Goal: Task Accomplishment & Management: Manage account settings

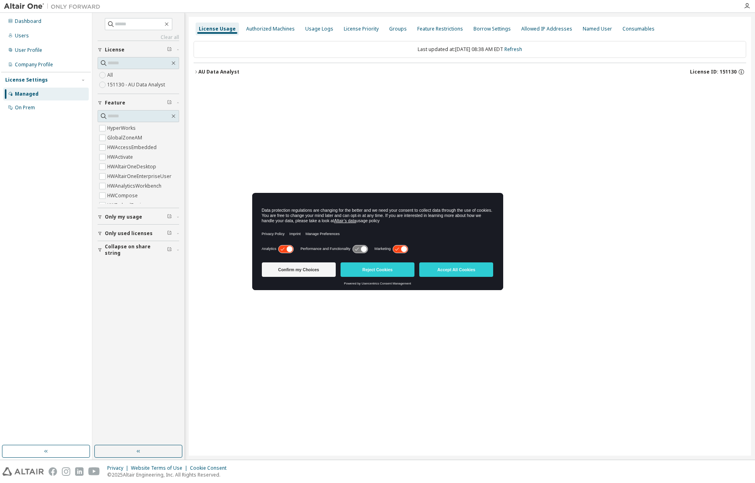
click at [483, 278] on div "Confirm my Choices Reject Cookies Accept All Cookies" at bounding box center [378, 270] width 232 height 22
click at [480, 272] on button "Accept All Cookies" at bounding box center [456, 269] width 74 height 14
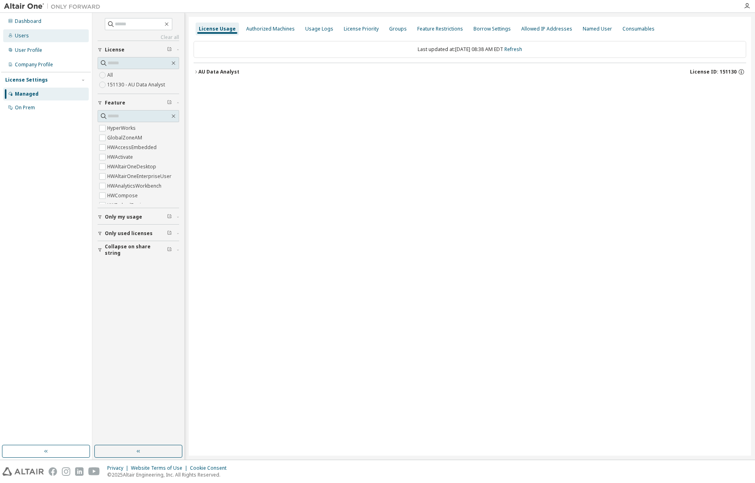
click at [25, 40] on div "Users" at bounding box center [46, 35] width 86 height 13
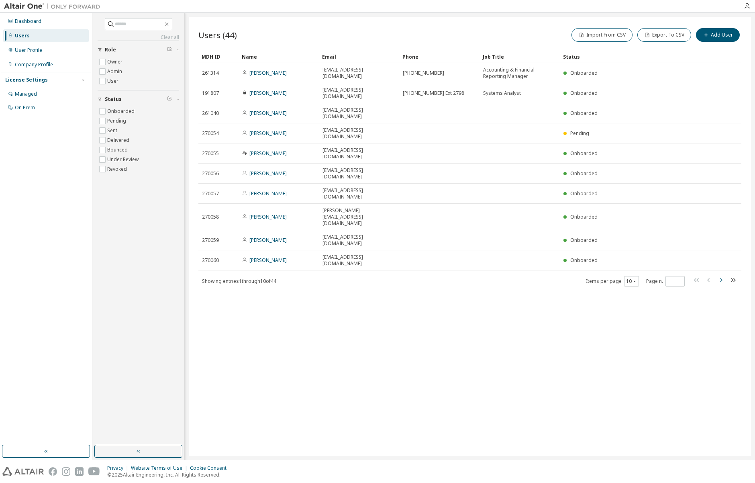
click at [721, 275] on icon "button" at bounding box center [721, 280] width 10 height 10
type input "*"
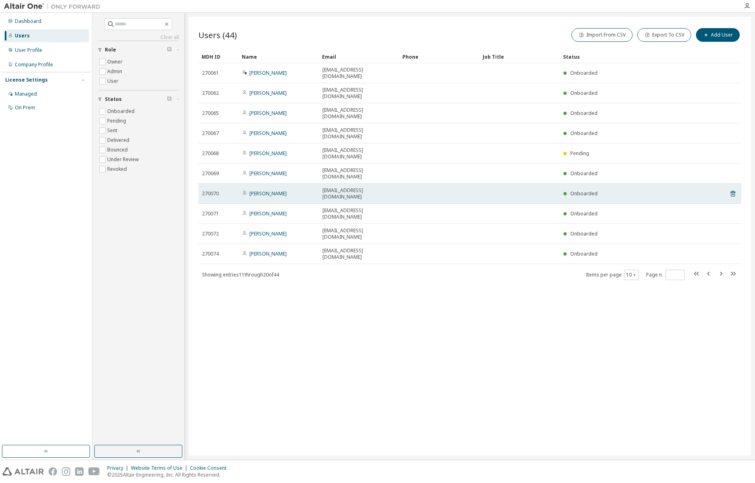
click at [439, 184] on td at bounding box center [439, 194] width 80 height 20
click at [261, 190] on link "[PERSON_NAME]" at bounding box center [267, 193] width 37 height 7
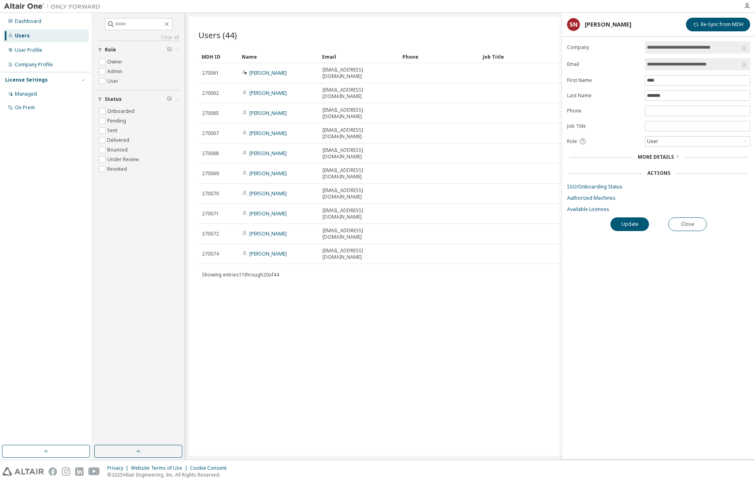
click at [663, 156] on span "More Details" at bounding box center [656, 156] width 36 height 7
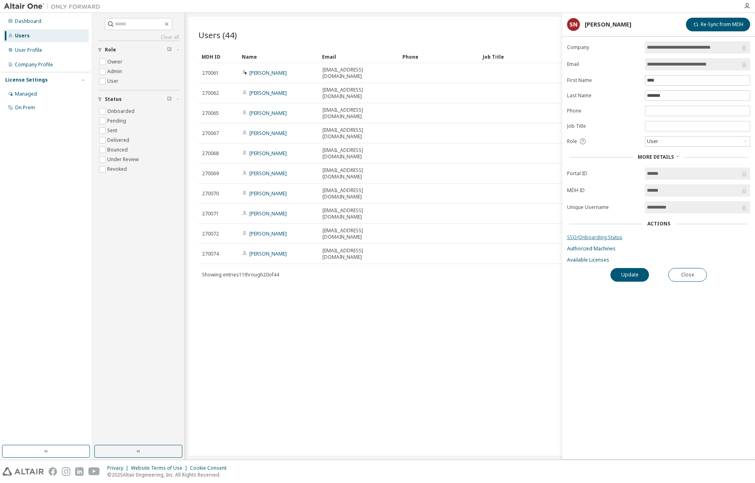
click at [590, 236] on link "SSO/Onboarding Status" at bounding box center [658, 237] width 183 height 6
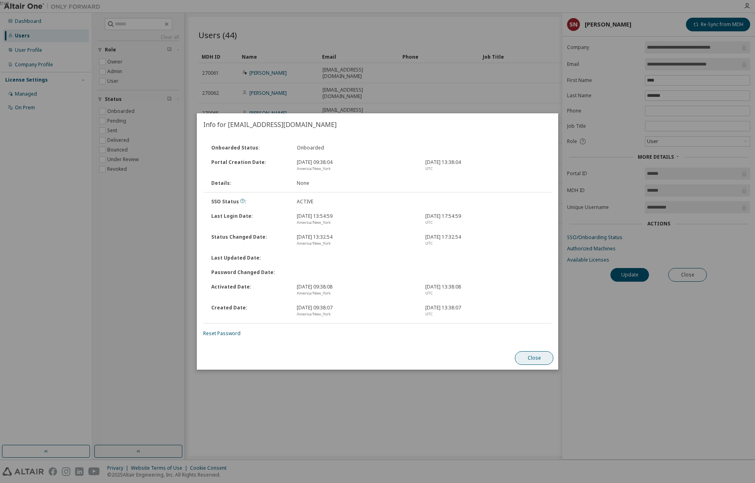
click at [539, 358] on button "Close" at bounding box center [534, 358] width 39 height 14
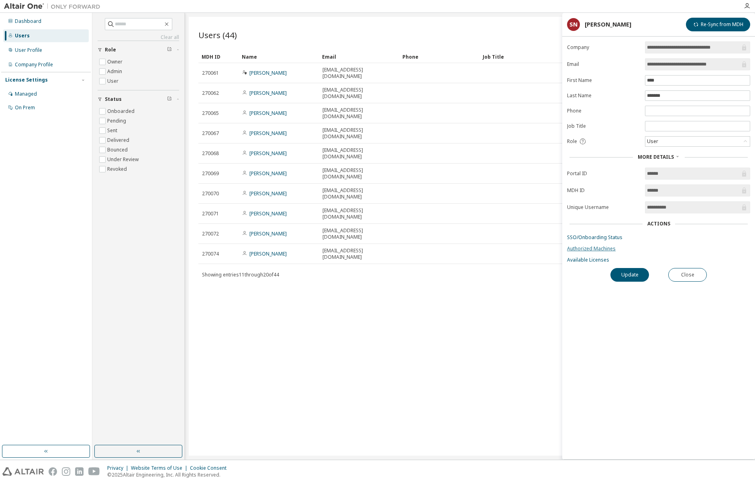
click at [597, 251] on link "Authorized Machines" at bounding box center [658, 248] width 183 height 6
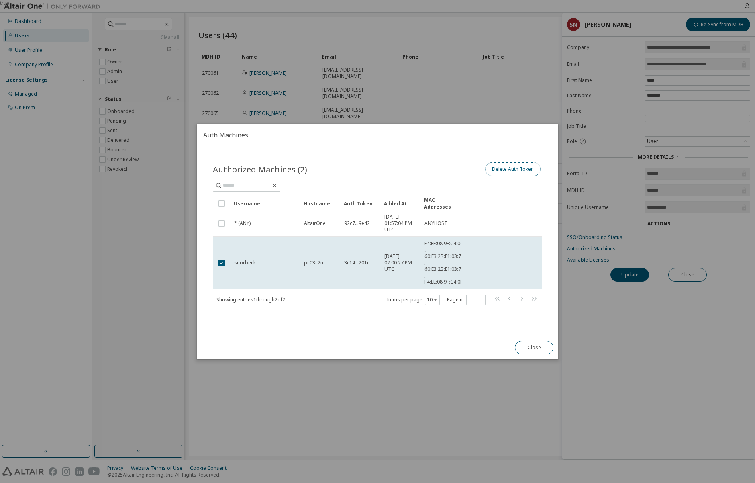
click at [521, 169] on button "Delete Auth Token" at bounding box center [512, 169] width 55 height 14
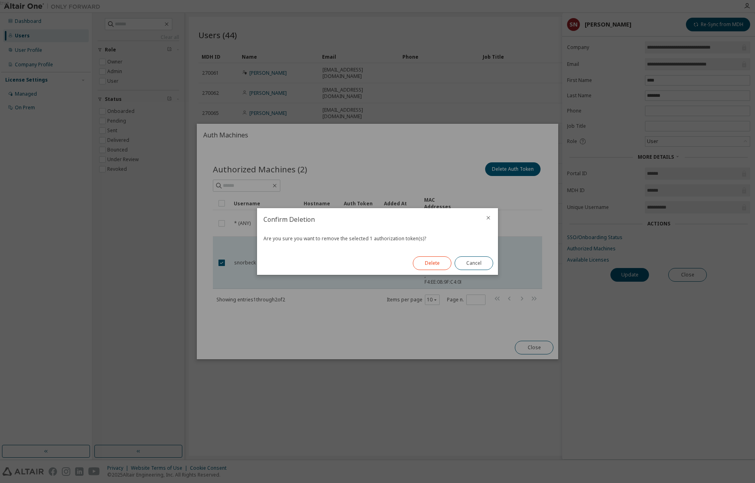
click at [426, 262] on button "Delete" at bounding box center [432, 263] width 39 height 14
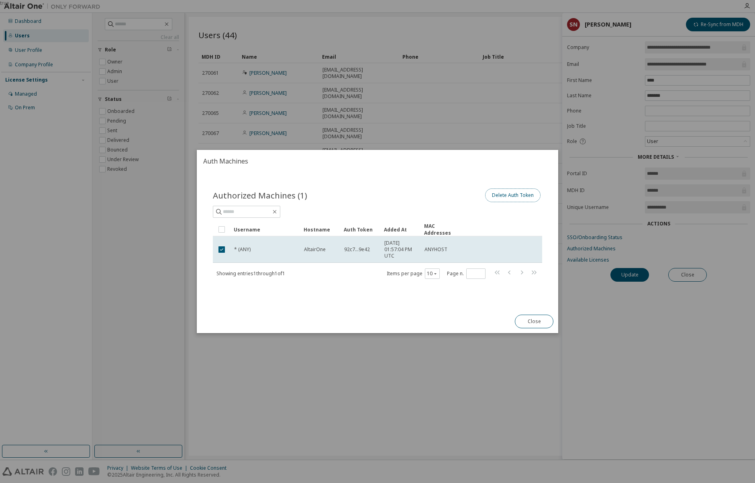
click at [529, 194] on button "Delete Auth Token" at bounding box center [512, 195] width 55 height 14
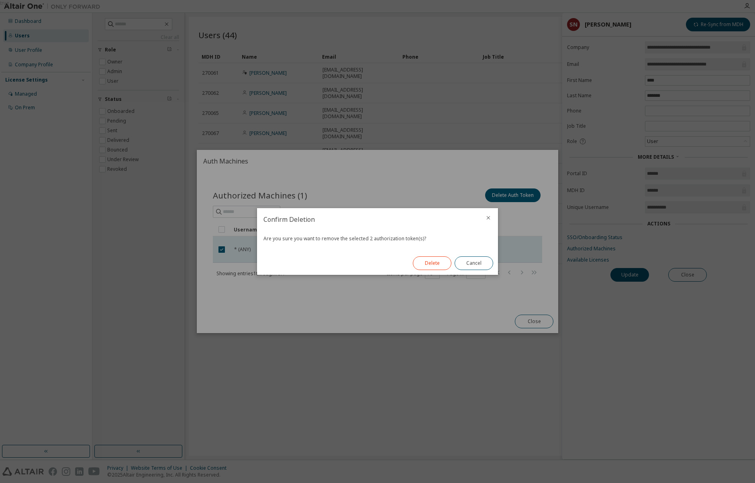
click at [439, 259] on button "Delete" at bounding box center [432, 263] width 39 height 14
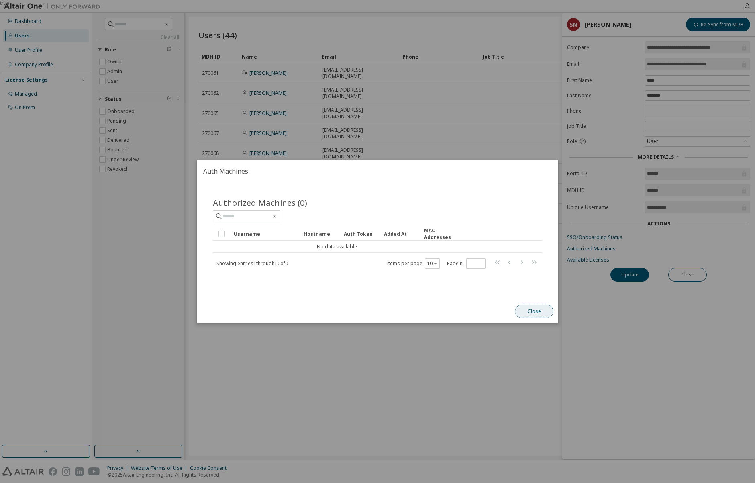
click at [528, 310] on button "Close" at bounding box center [534, 312] width 39 height 14
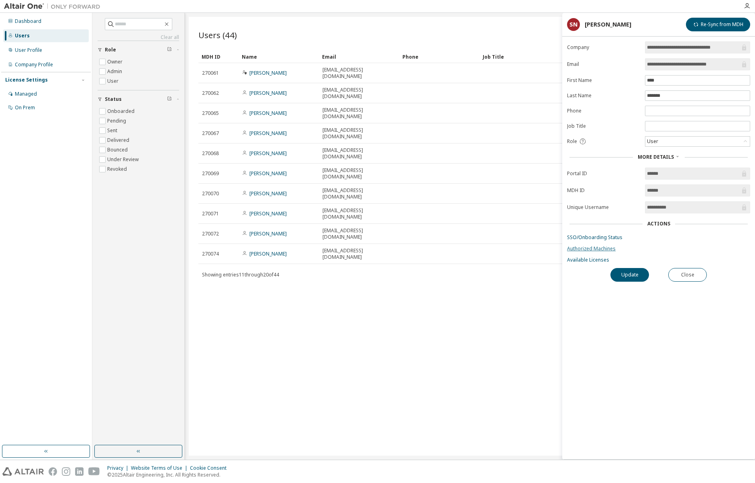
click at [600, 248] on link "Authorized Machines" at bounding box center [658, 248] width 183 height 6
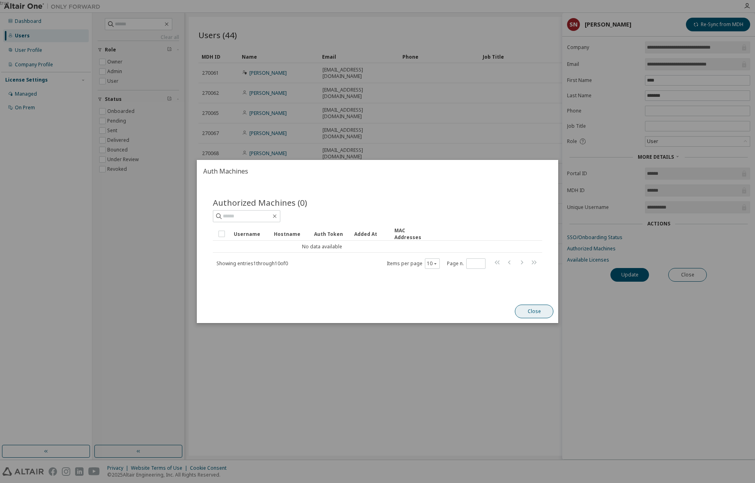
click at [536, 312] on button "Close" at bounding box center [534, 312] width 39 height 14
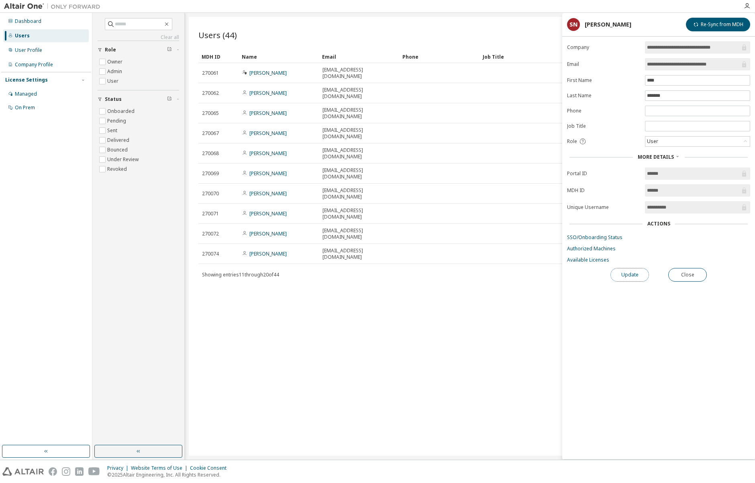
click at [636, 275] on button "Update" at bounding box center [630, 275] width 39 height 14
click at [597, 238] on link "SSO/Onboarding Status" at bounding box center [658, 237] width 183 height 6
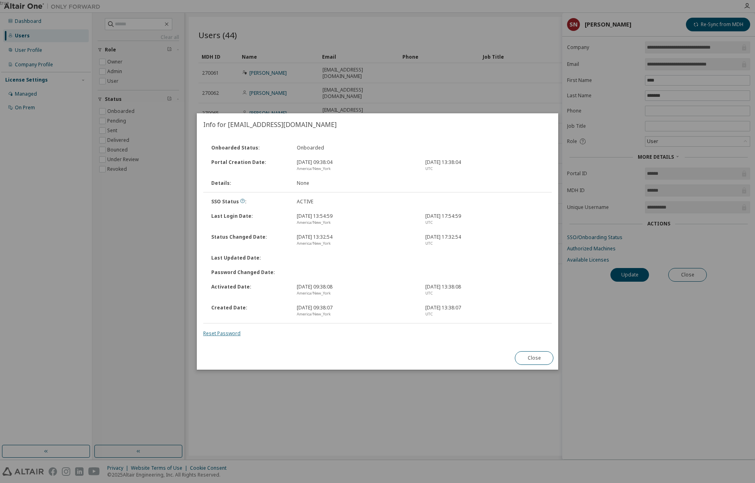
click at [226, 336] on link "Reset Password" at bounding box center [221, 333] width 37 height 7
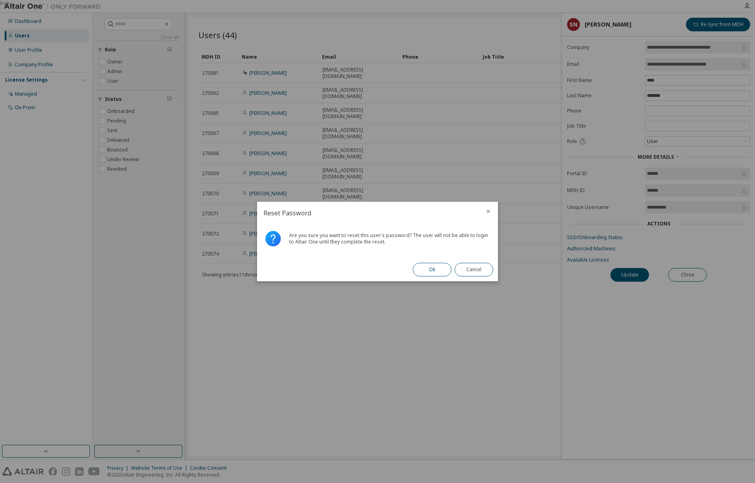
click at [434, 269] on button "Ok" at bounding box center [432, 270] width 39 height 14
click at [481, 271] on button "Close" at bounding box center [474, 270] width 39 height 14
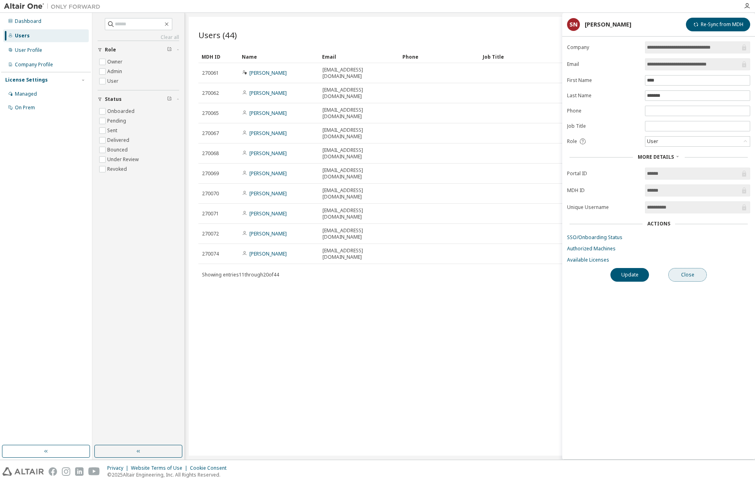
click at [694, 274] on button "Close" at bounding box center [687, 275] width 39 height 14
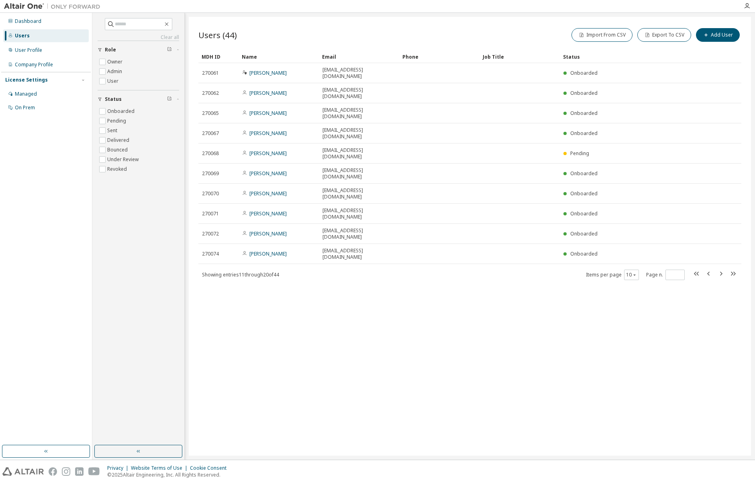
click at [444, 27] on div "Users (44) Import From CSV Export To CSV Add User" at bounding box center [469, 35] width 543 height 17
